Goal: Task Accomplishment & Management: Use online tool/utility

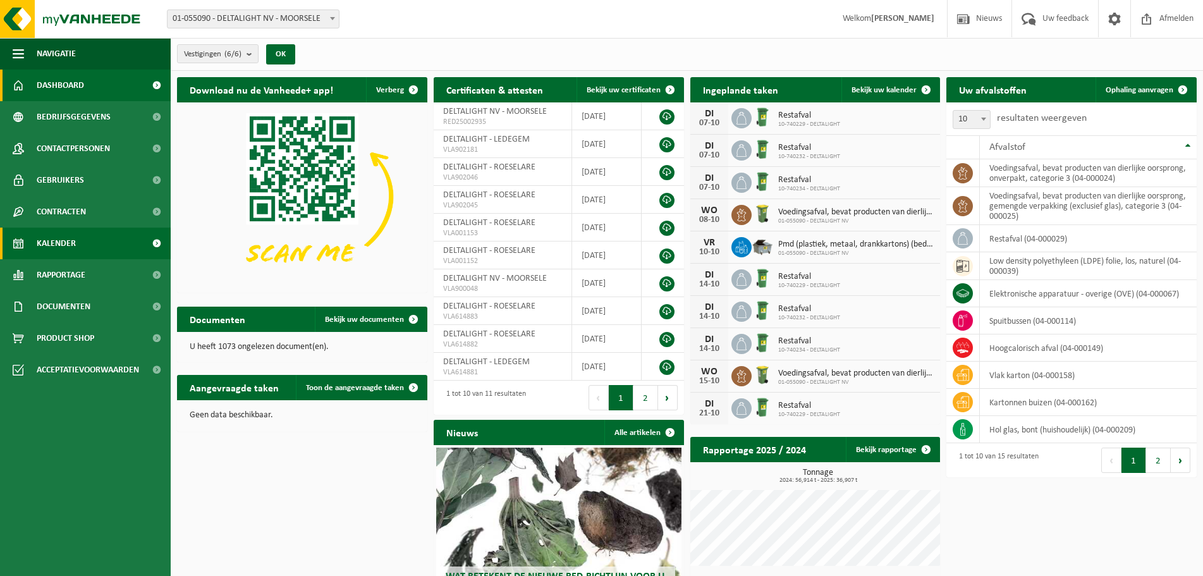
click at [59, 243] on span "Kalender" at bounding box center [56, 243] width 39 height 32
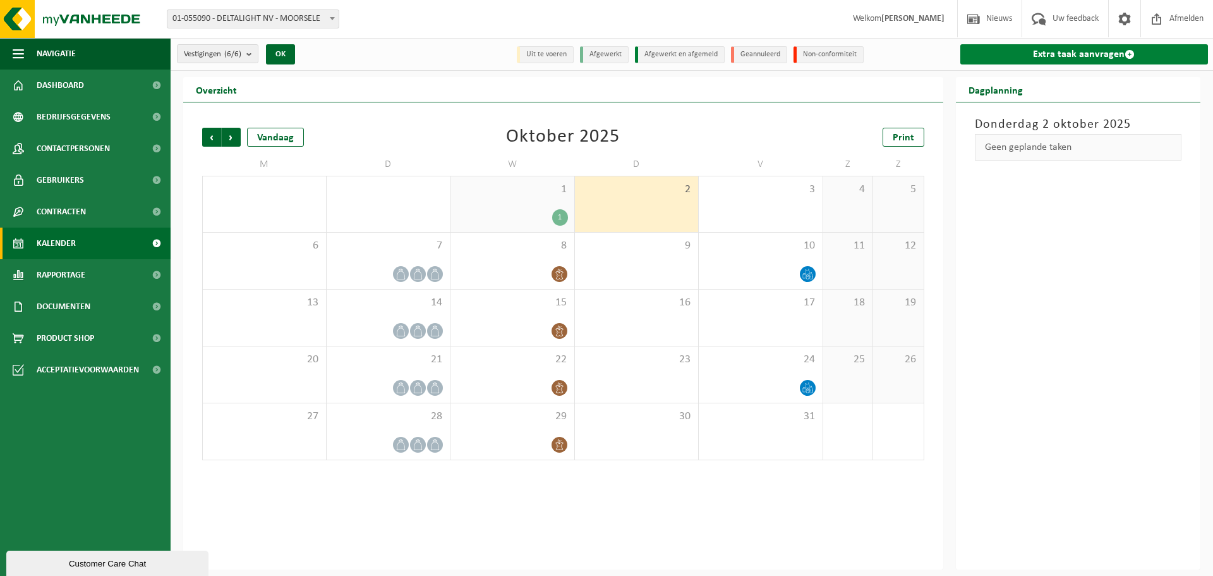
click at [1019, 52] on link "Extra taak aanvragen" at bounding box center [1084, 54] width 248 height 20
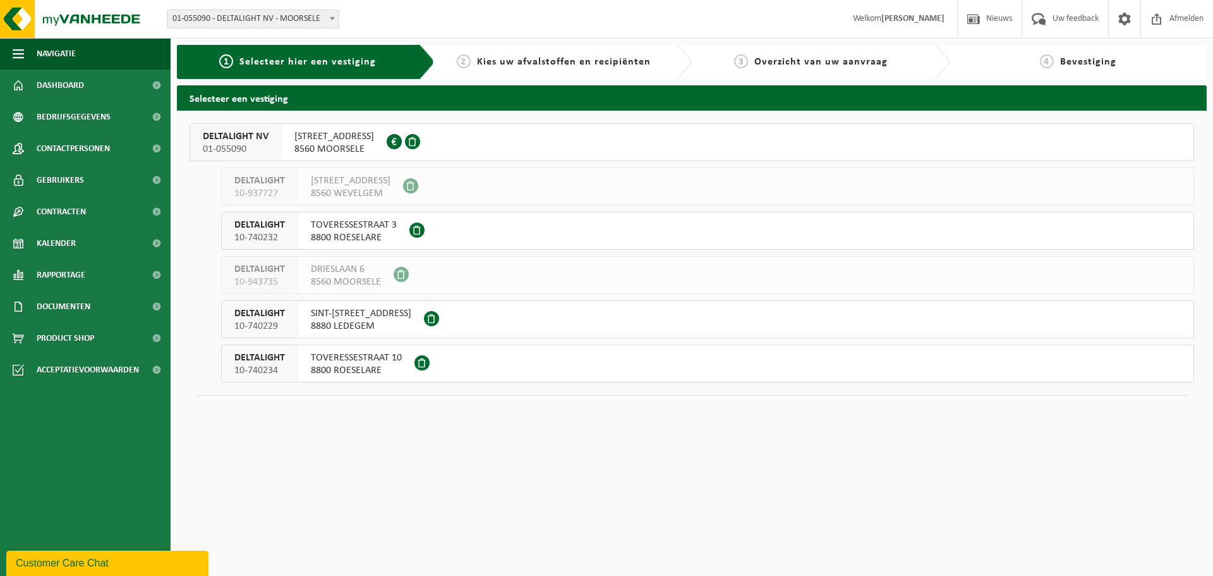
click at [349, 154] on span "8560 MOORSELE" at bounding box center [334, 149] width 80 height 13
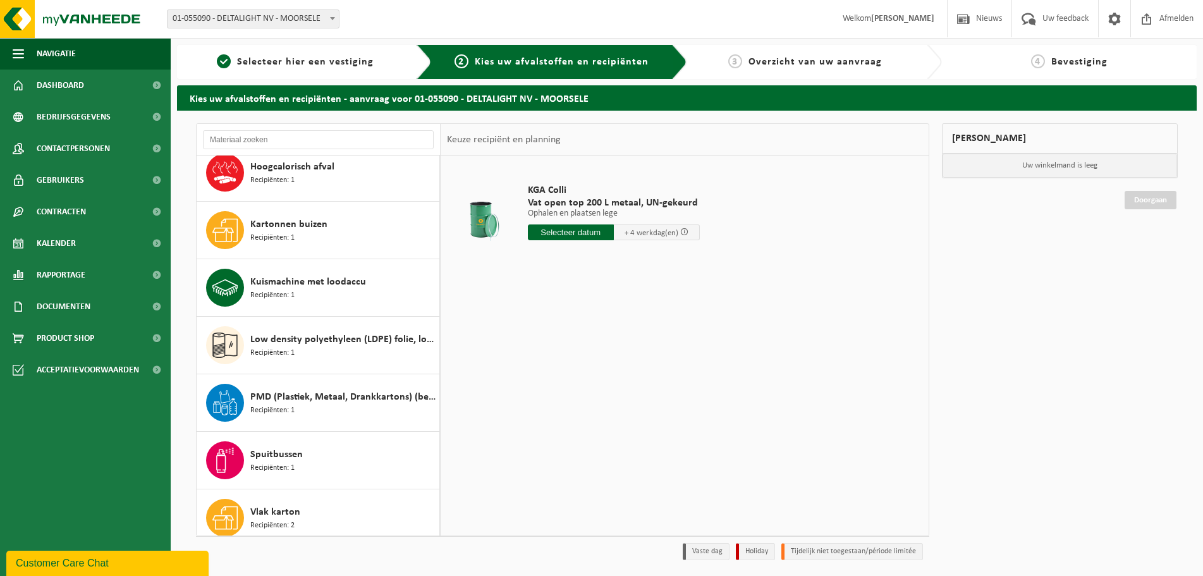
scroll to position [253, 0]
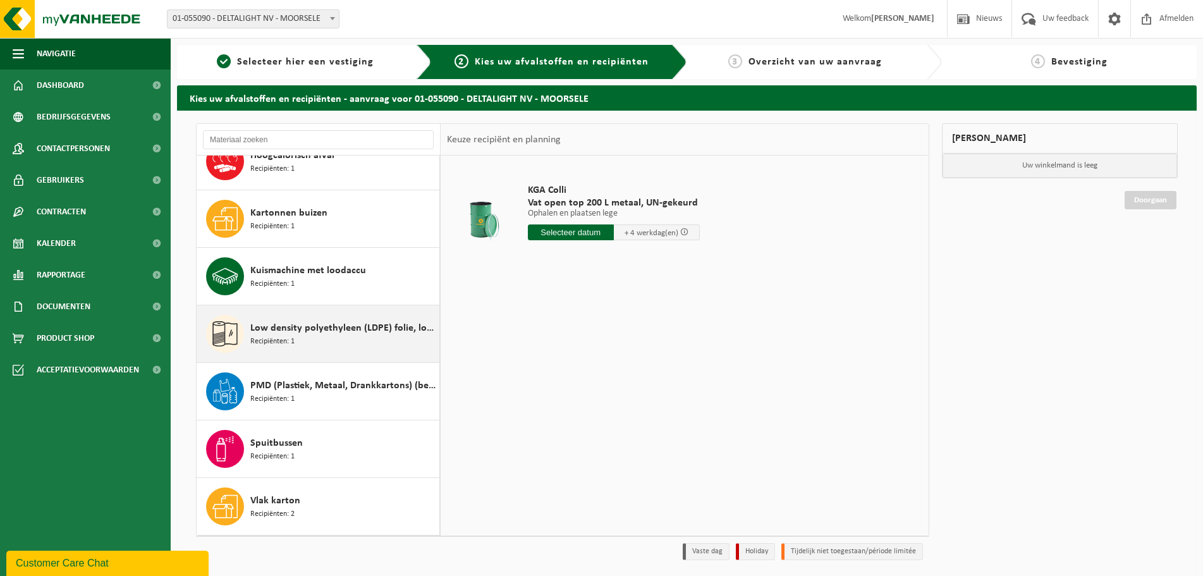
click at [298, 341] on div "Low density polyethyleen (LDPE) folie, los, naturel Recipiënten: 1" at bounding box center [343, 334] width 186 height 38
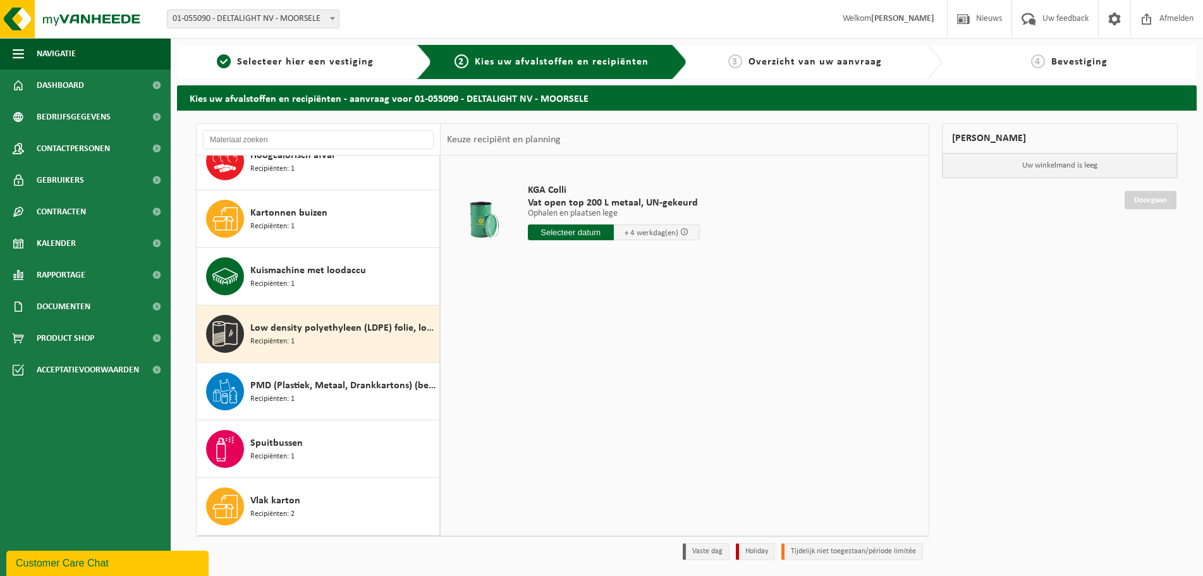
scroll to position [367, 0]
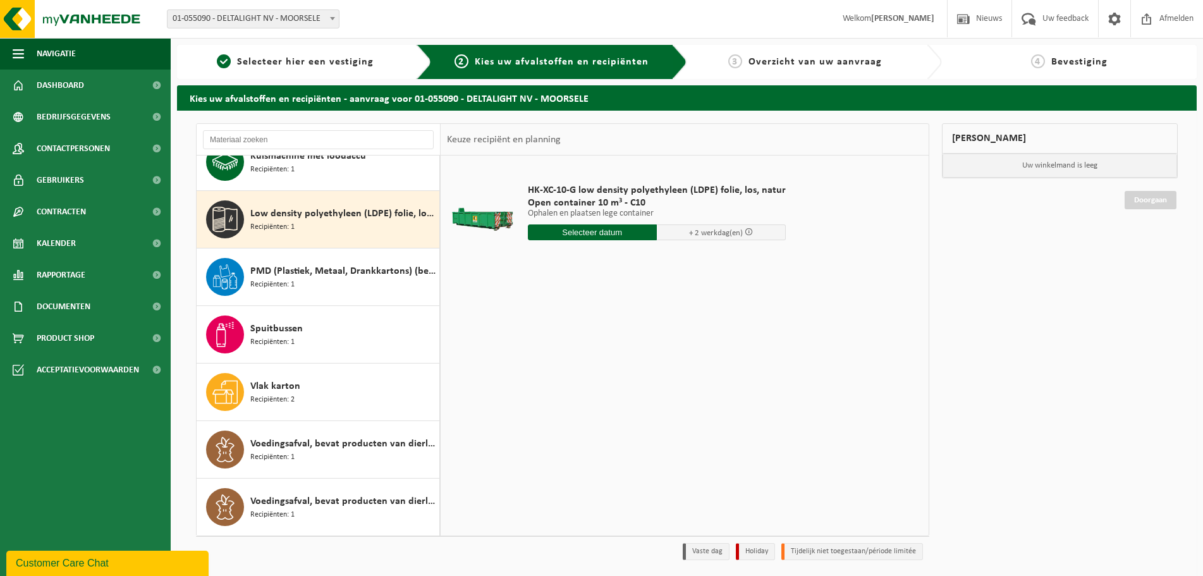
click at [626, 236] on input "text" at bounding box center [592, 232] width 129 height 16
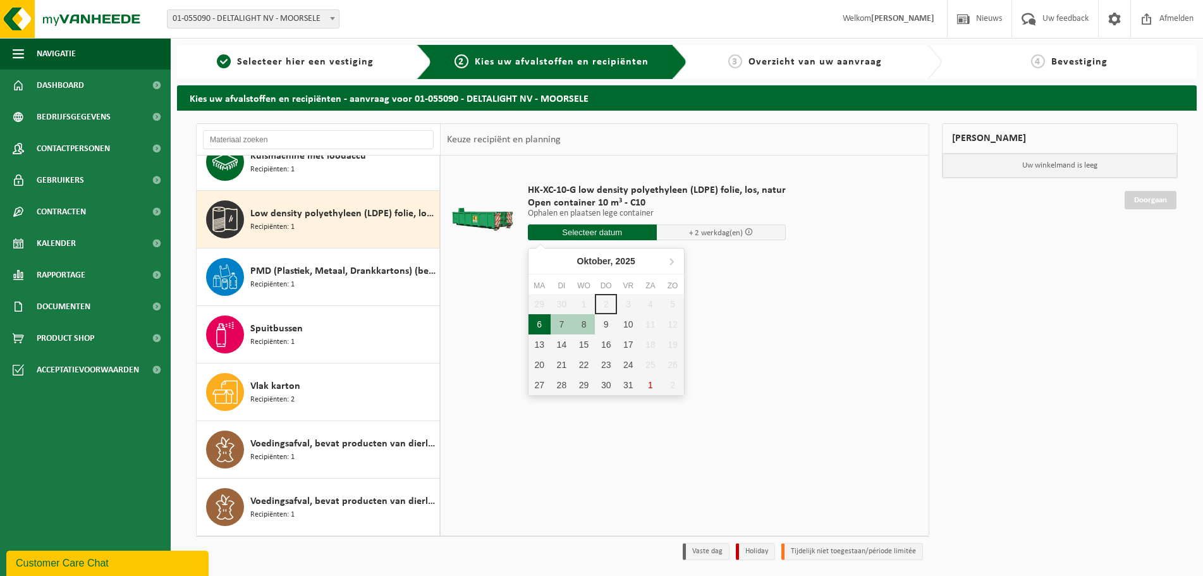
click at [547, 319] on div "6" at bounding box center [539, 324] width 22 height 20
type input "Van 2025-10-06"
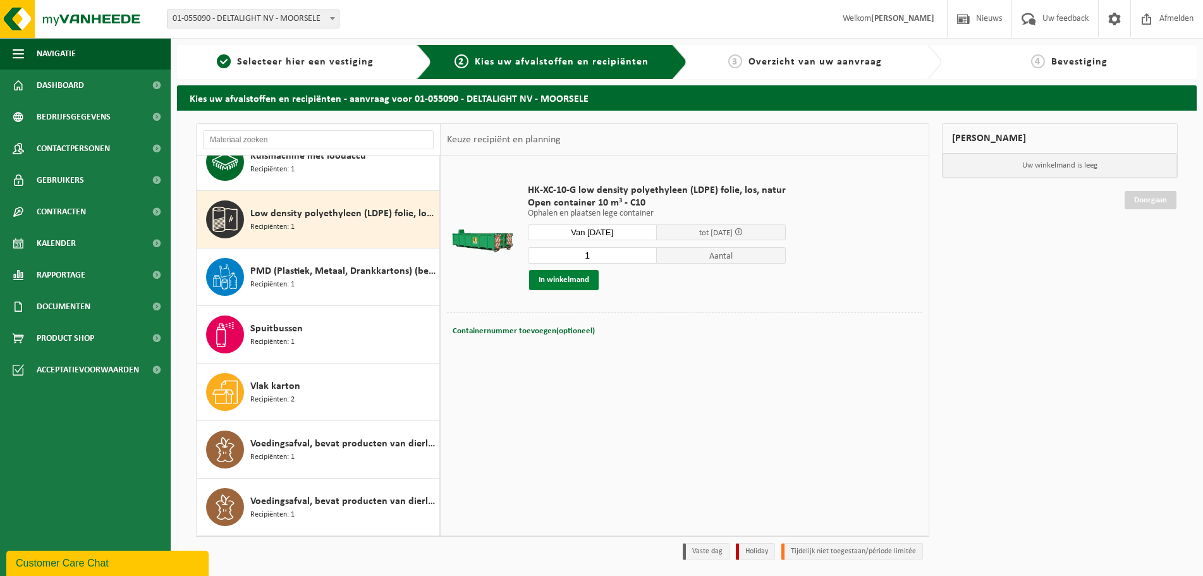
click at [574, 277] on button "In winkelmand" at bounding box center [564, 280] width 70 height 20
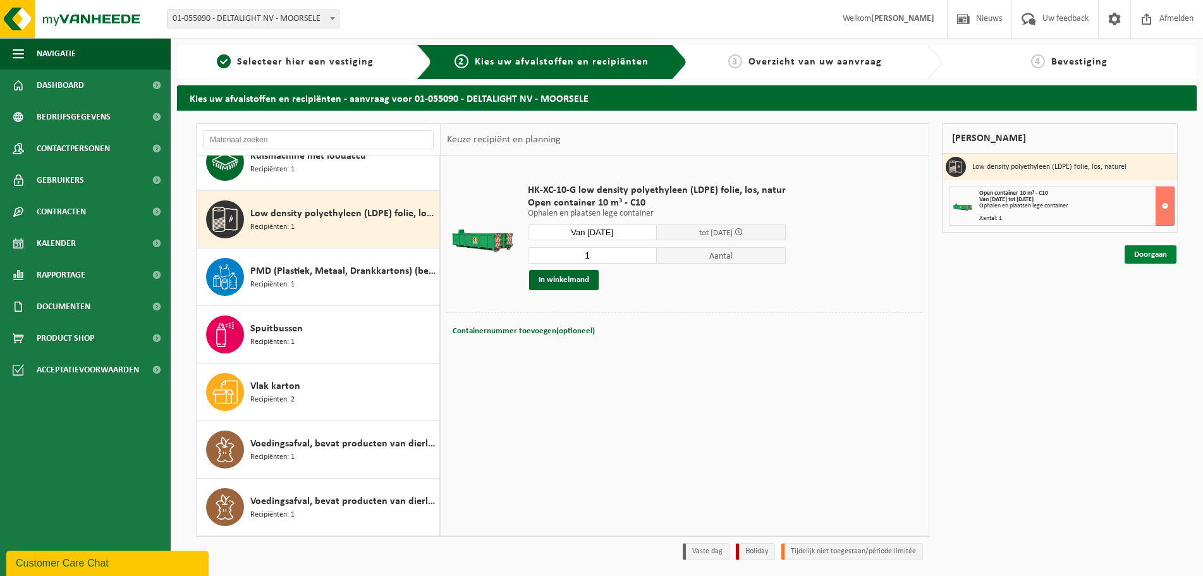
click at [1153, 252] on link "Doorgaan" at bounding box center [1150, 254] width 52 height 18
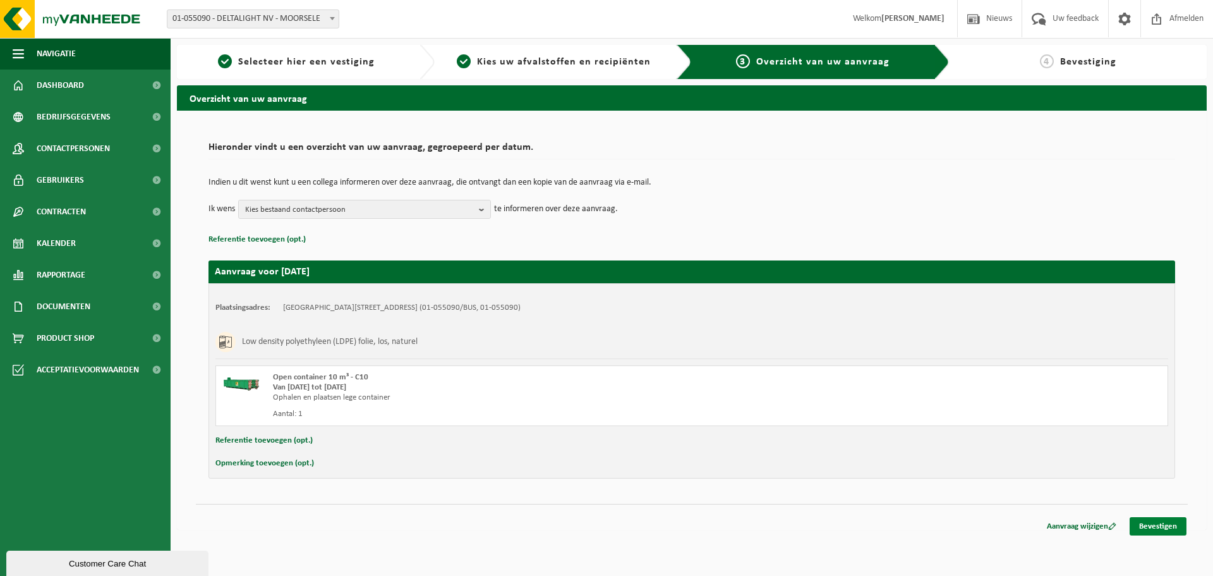
click at [1159, 525] on link "Bevestigen" at bounding box center [1158, 526] width 57 height 18
